Goal: Information Seeking & Learning: Learn about a topic

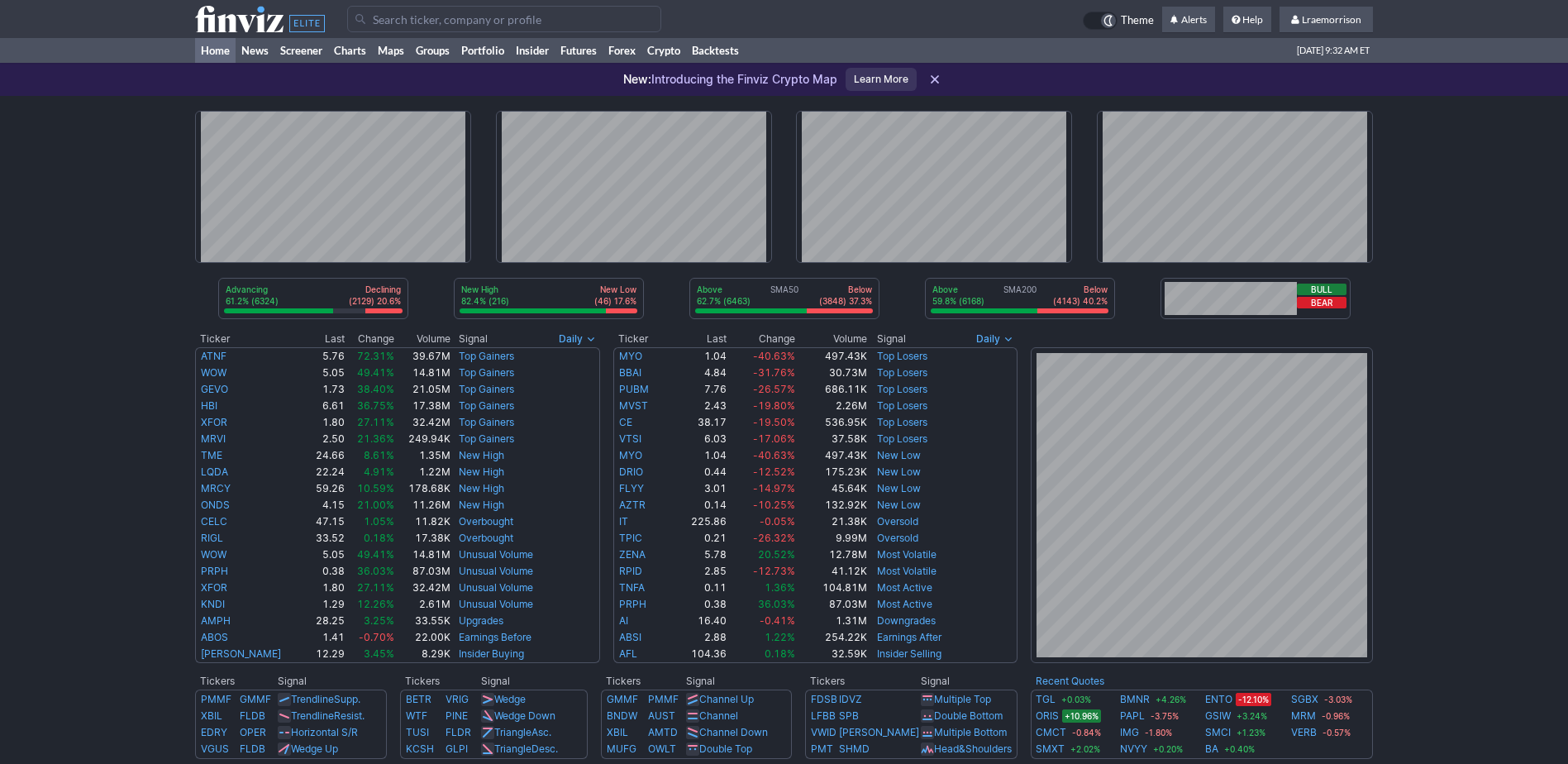
click at [415, 25] on input "Search" at bounding box center [504, 19] width 314 height 27
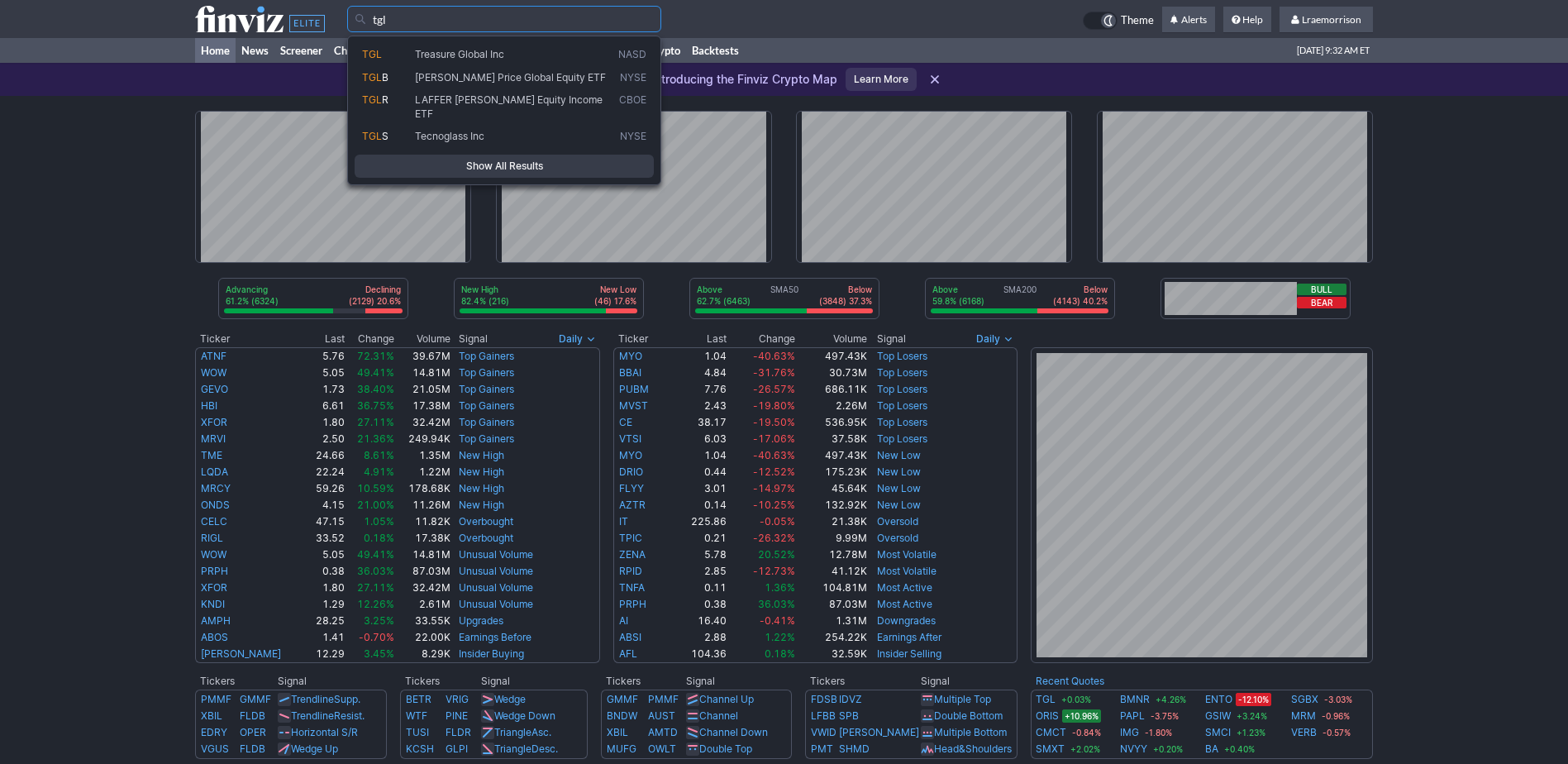
type input "tgl"
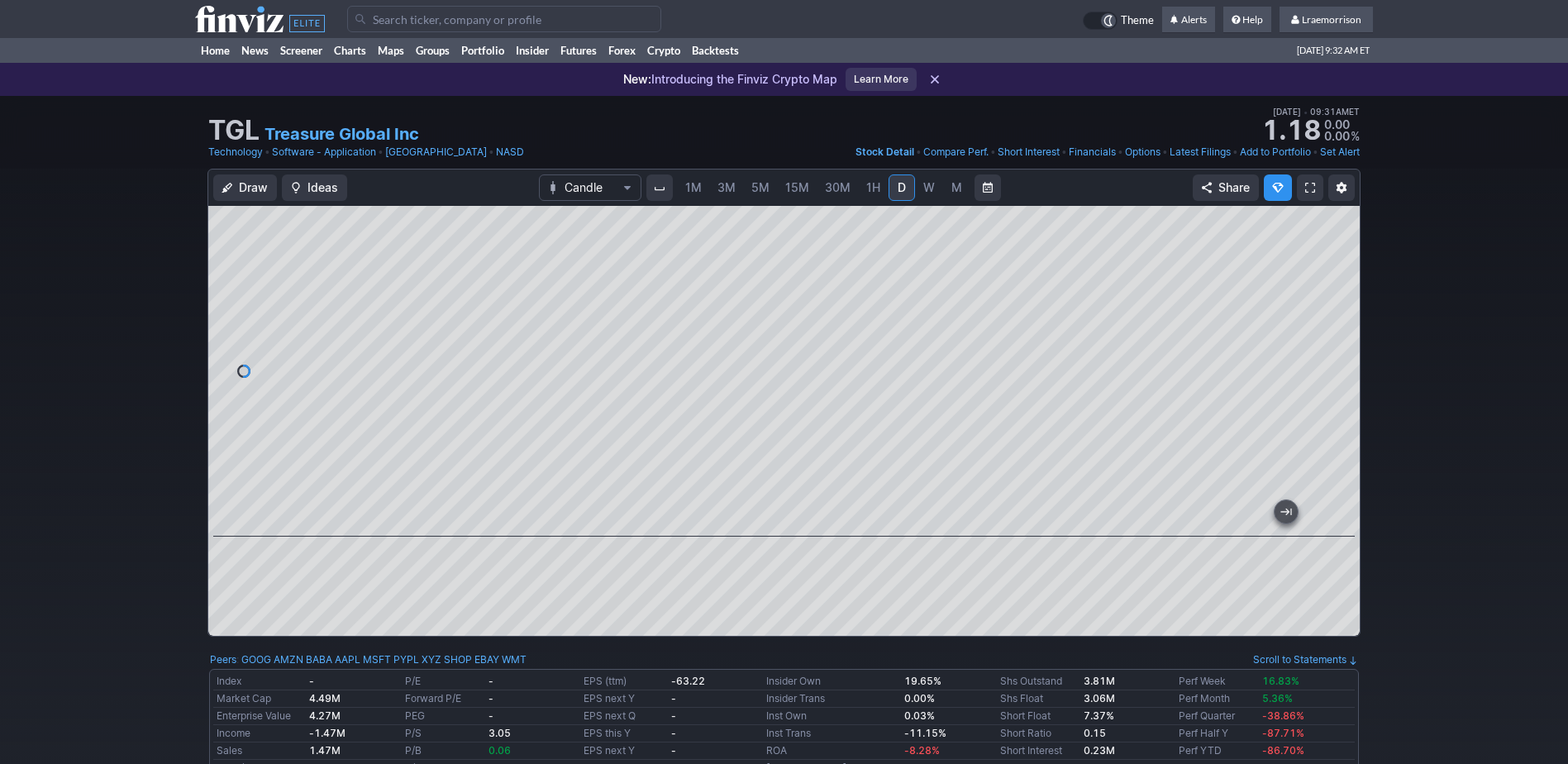
click at [694, 181] on span "1M" at bounding box center [693, 187] width 17 height 14
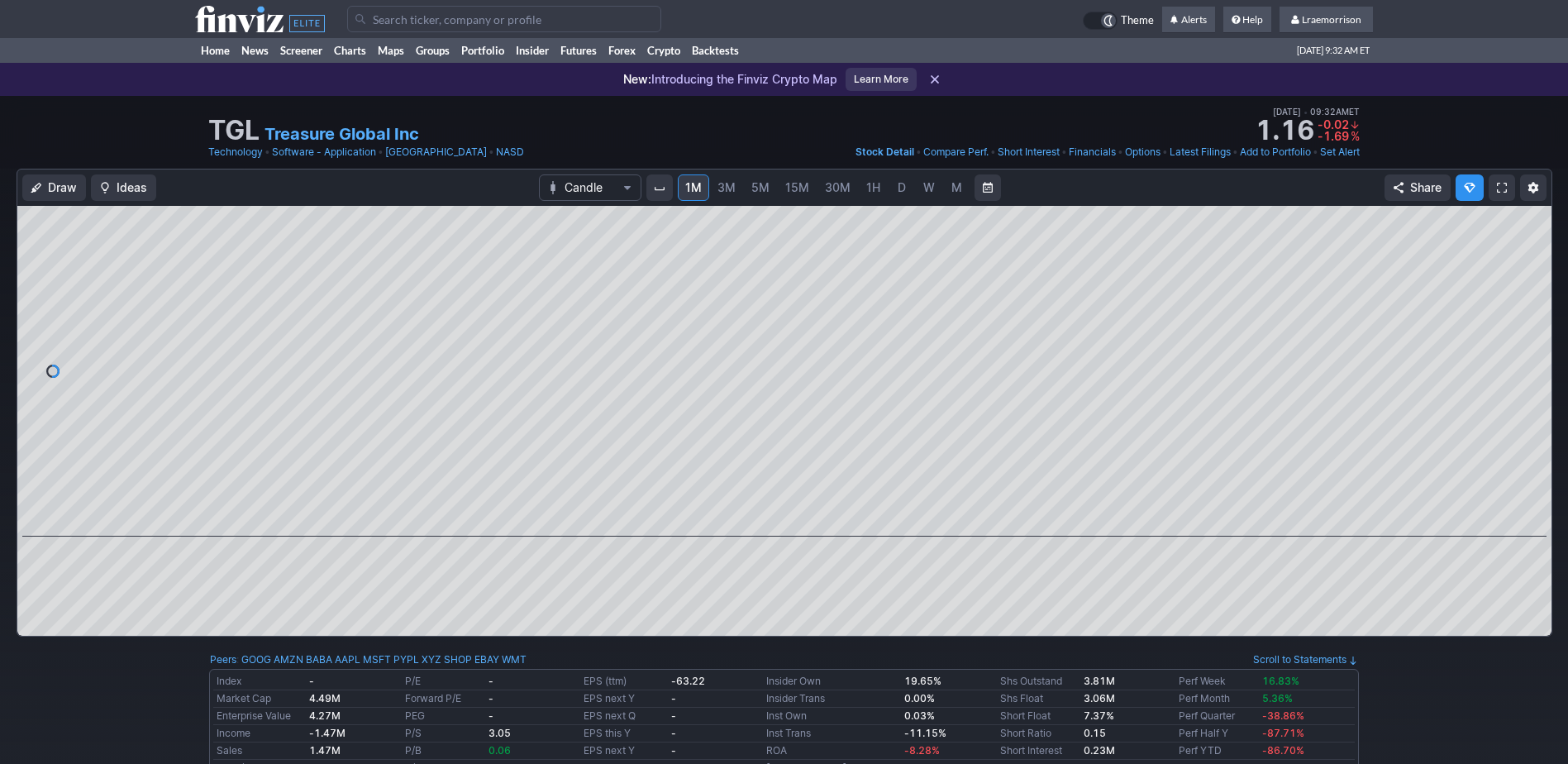
click at [388, 17] on input "Search" at bounding box center [504, 19] width 314 height 27
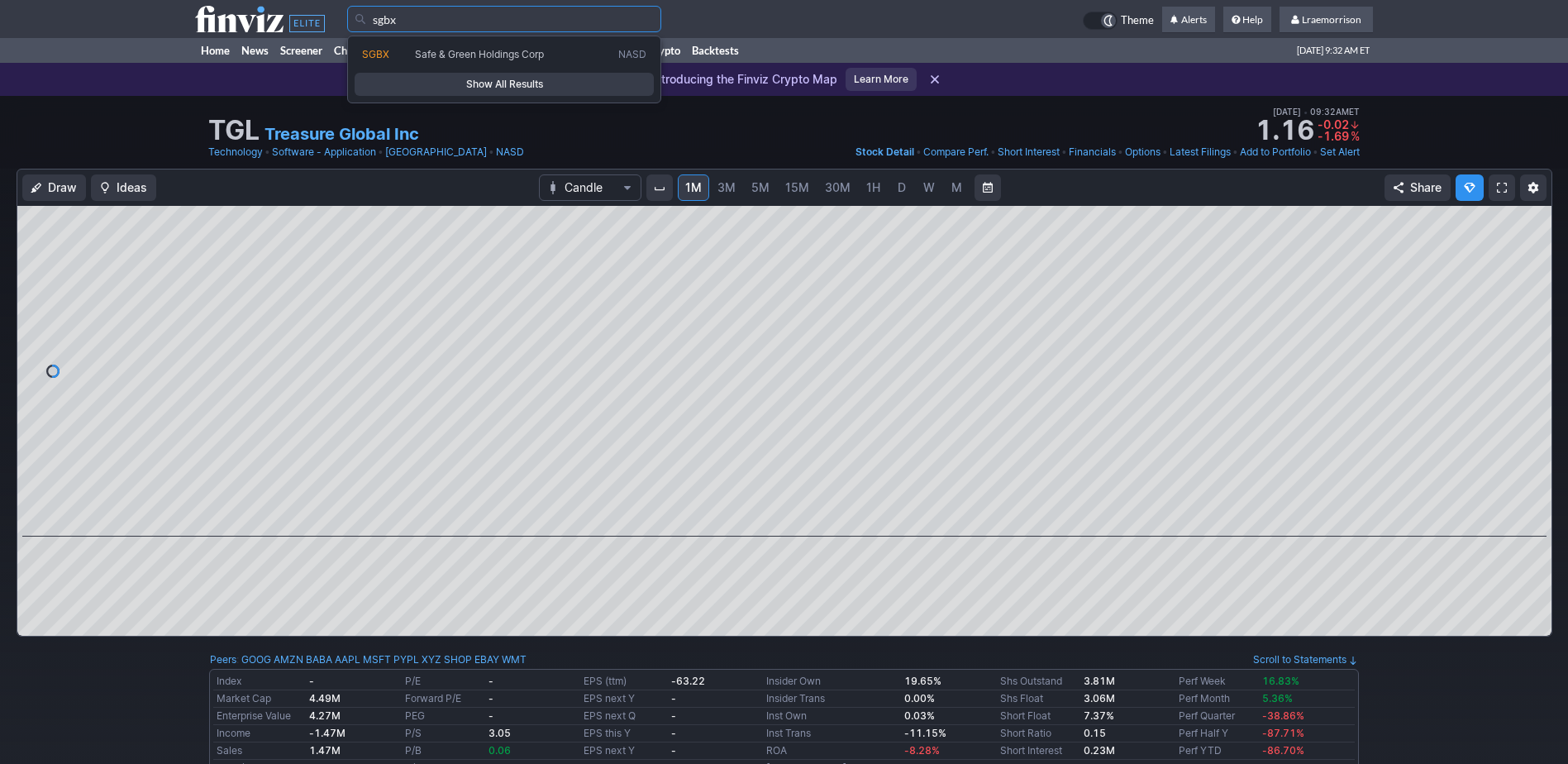
type input "sgbx"
